Goal: Find specific page/section: Find specific page/section

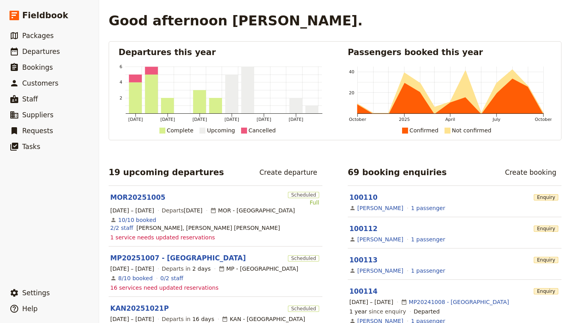
click at [36, 34] on span "Packages" at bounding box center [37, 36] width 31 height 8
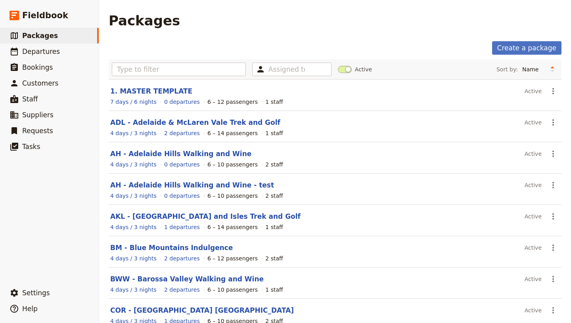
click at [43, 51] on span "Departures" at bounding box center [41, 52] width 38 height 8
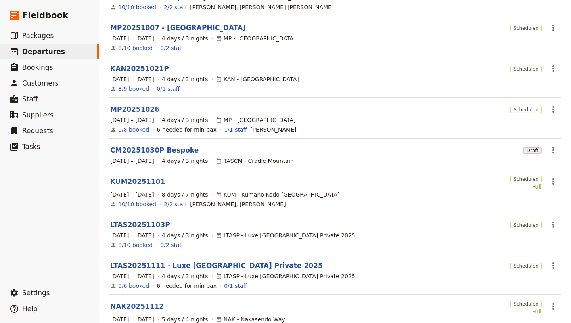
scroll to position [113, 0]
click at [127, 177] on link "KUM20251101" at bounding box center [137, 182] width 55 height 10
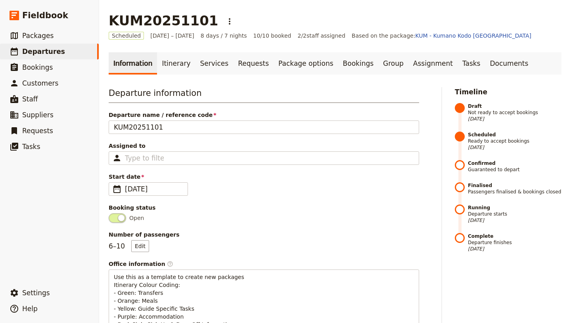
click at [168, 64] on link "Itinerary" at bounding box center [176, 63] width 38 height 22
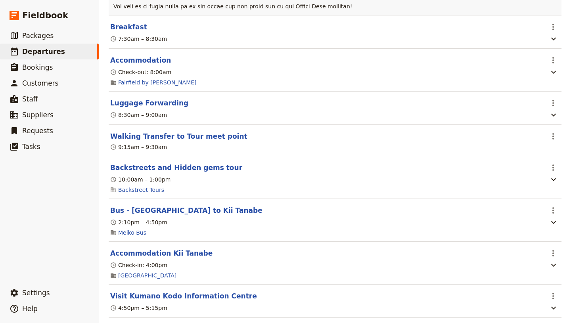
scroll to position [585, 0]
click at [549, 165] on icon "Actions" at bounding box center [554, 168] width 10 height 10
click at [422, 177] on div "10:00am – 1:00pm" at bounding box center [326, 180] width 435 height 10
click at [551, 178] on icon "button" at bounding box center [553, 179] width 5 height 3
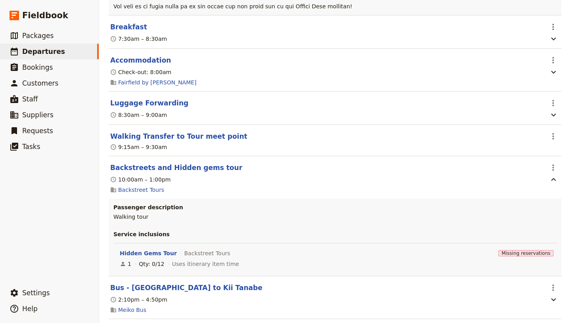
click at [208, 175] on div "10:00am – 1:00pm" at bounding box center [326, 180] width 435 height 10
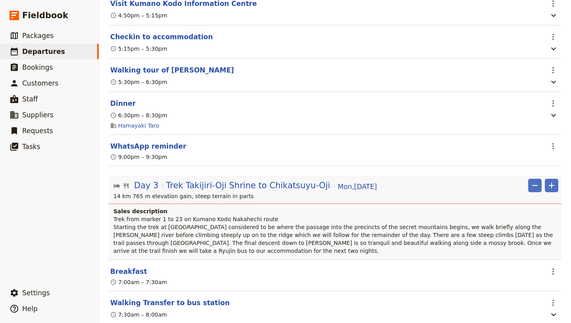
scroll to position [955, 0]
